Goal: Navigation & Orientation: Find specific page/section

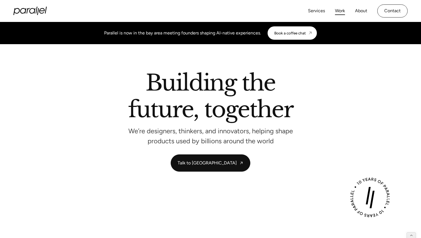
click at [339, 11] on link "Work" at bounding box center [340, 11] width 10 height 8
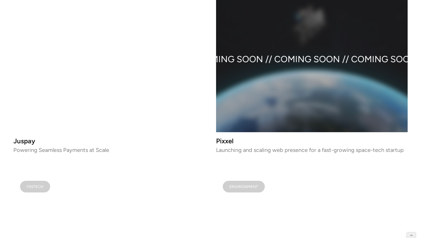
scroll to position [3339, 0]
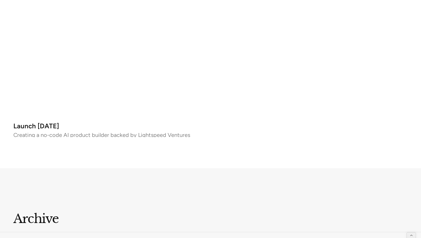
click at [100, 83] on video at bounding box center [108, 42] width 191 height 151
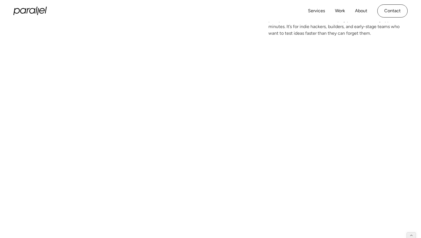
scroll to position [98, 0]
